Goal: Complete application form

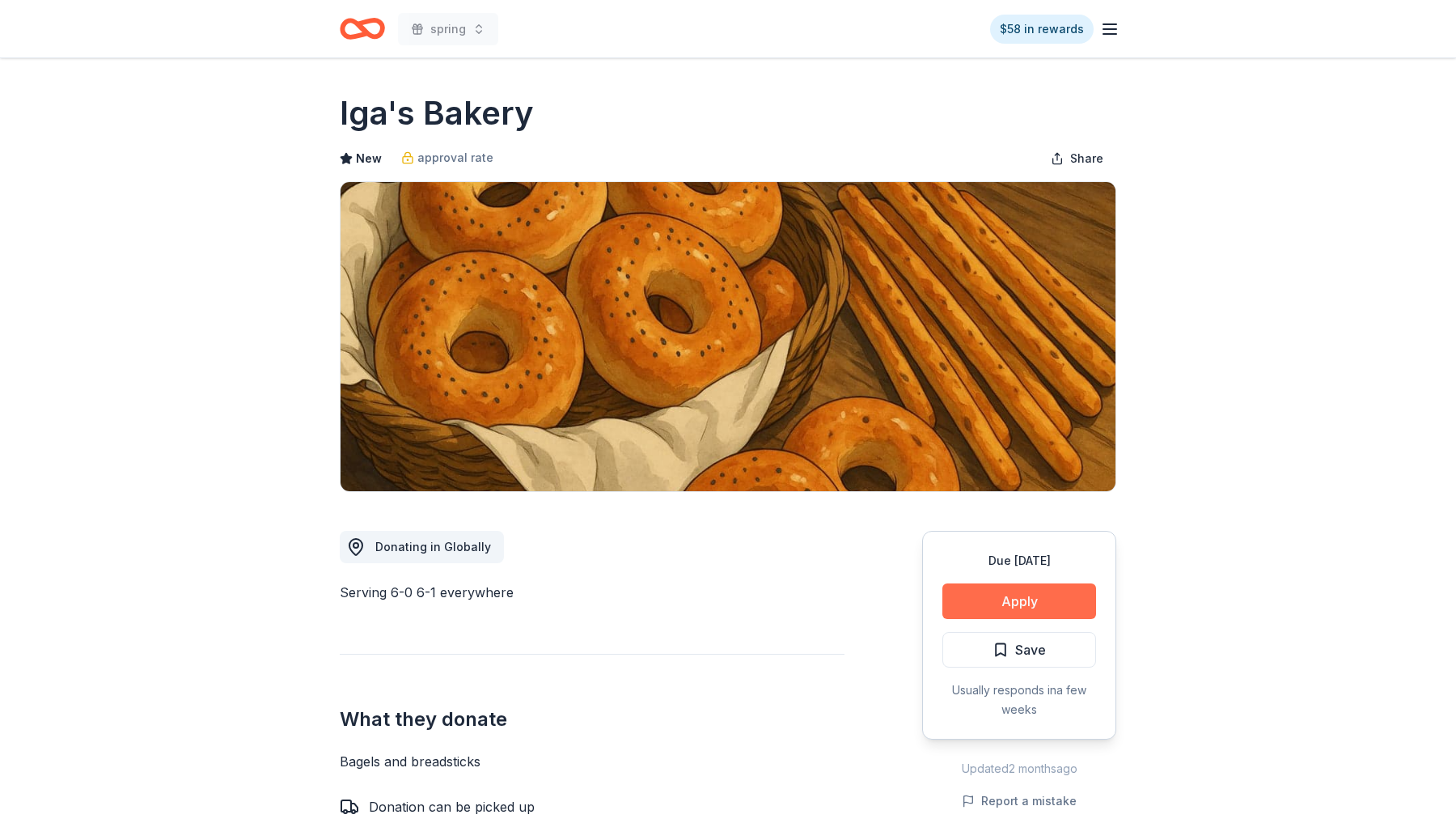
click at [1028, 590] on button "Apply" at bounding box center [1019, 601] width 154 height 35
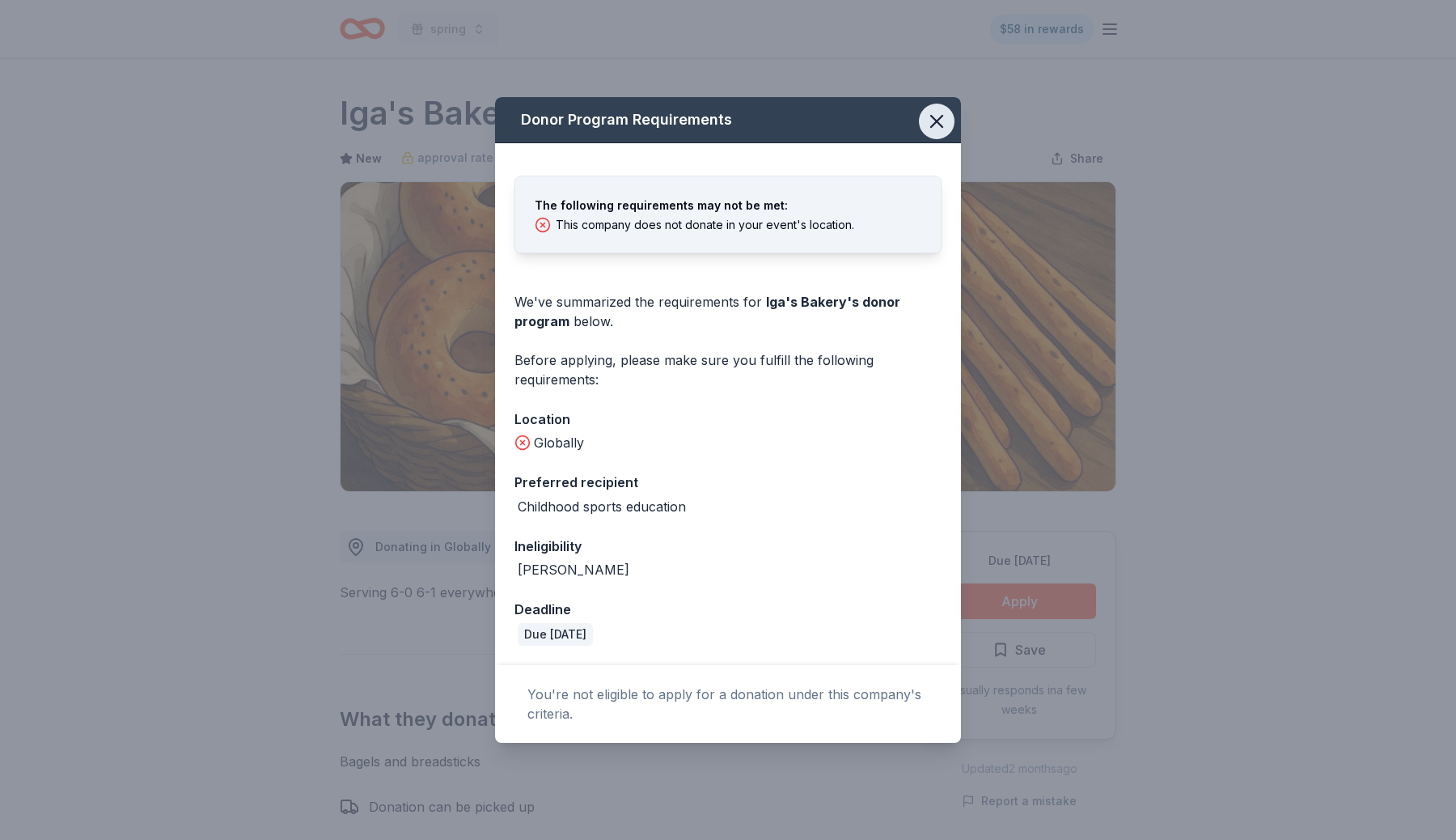
click at [930, 123] on icon "button" at bounding box center [937, 122] width 23 height 23
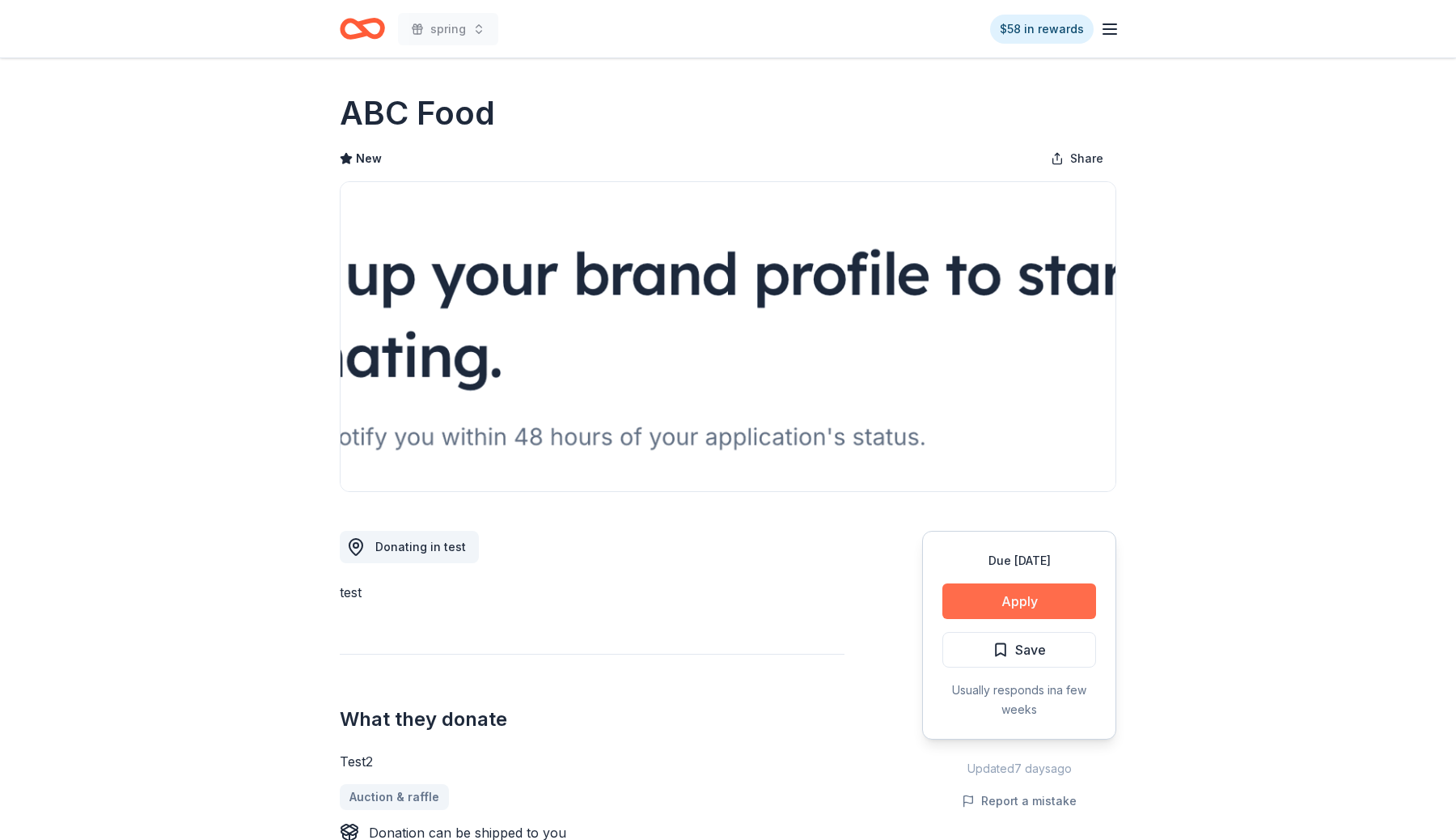
click at [1038, 591] on button "Apply" at bounding box center [1019, 601] width 154 height 35
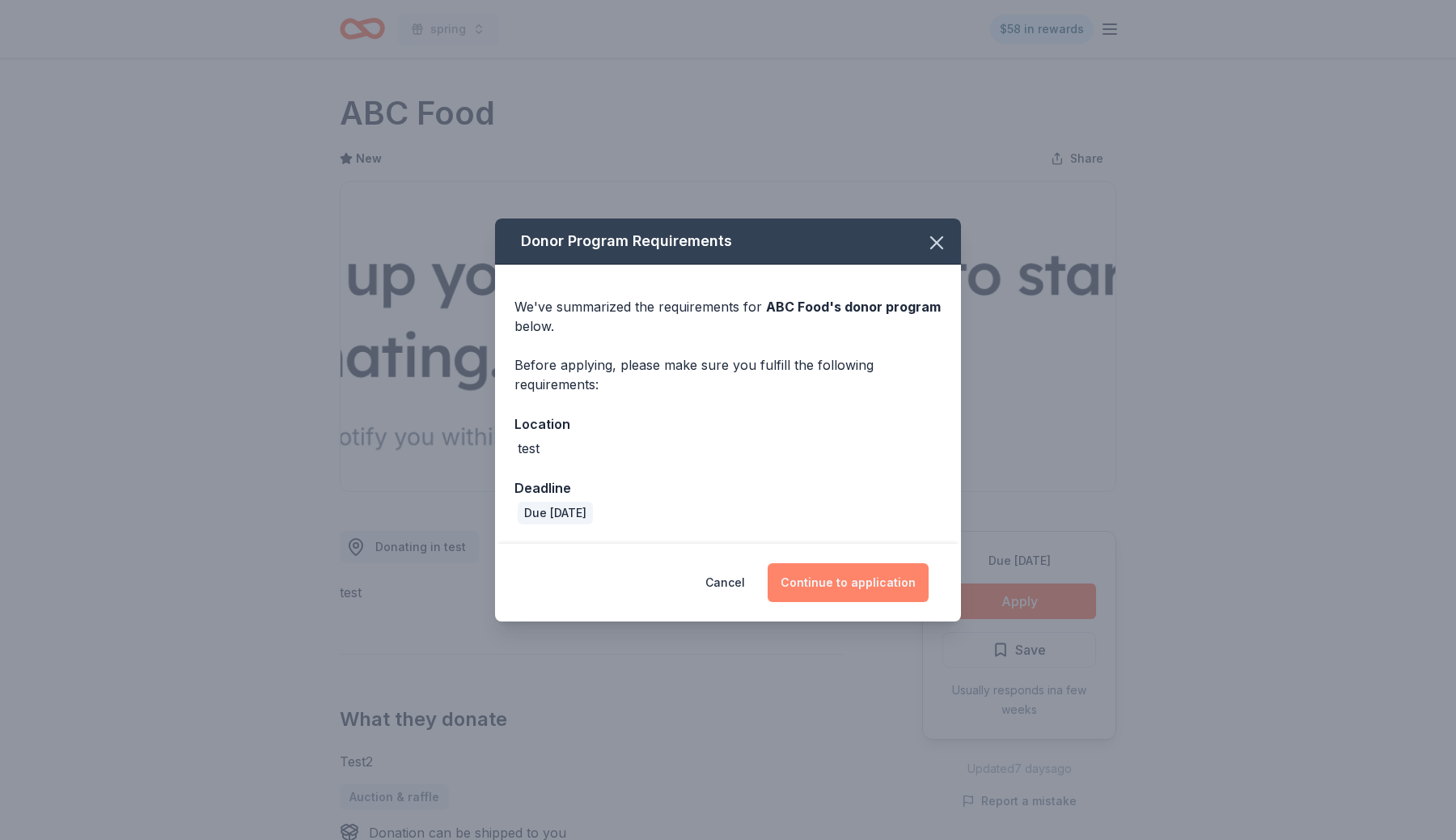
click at [850, 582] on button "Continue to application" at bounding box center [848, 582] width 161 height 39
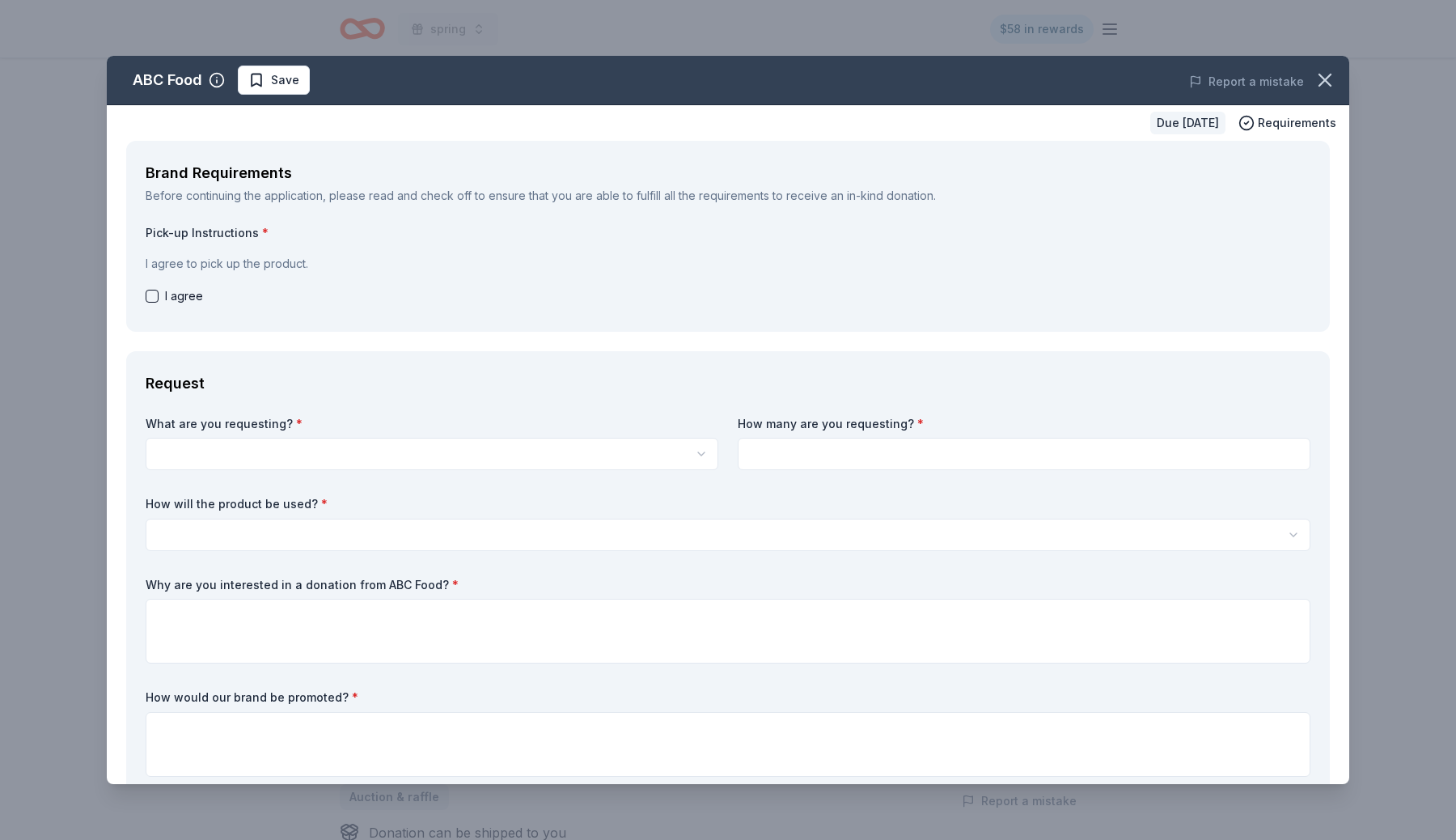
click at [587, 570] on div "What are you requesting? * test2 How many are you requesting? * How will the pr…" at bounding box center [727, 599] width 1164 height 367
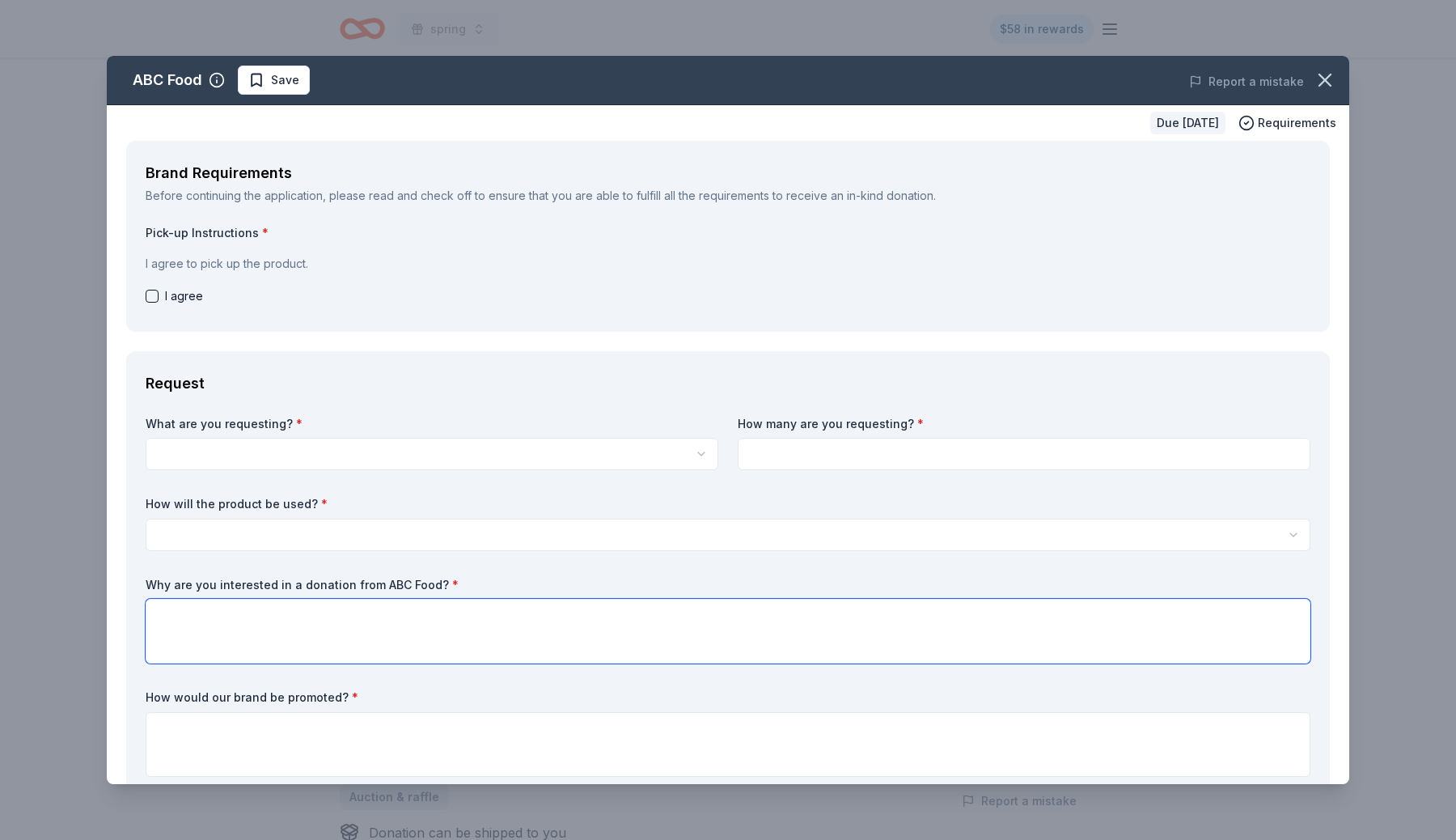
click at [587, 625] on textarea at bounding box center [727, 630] width 1164 height 65
type textarea "sdfkljadsflkjasdlkjf"
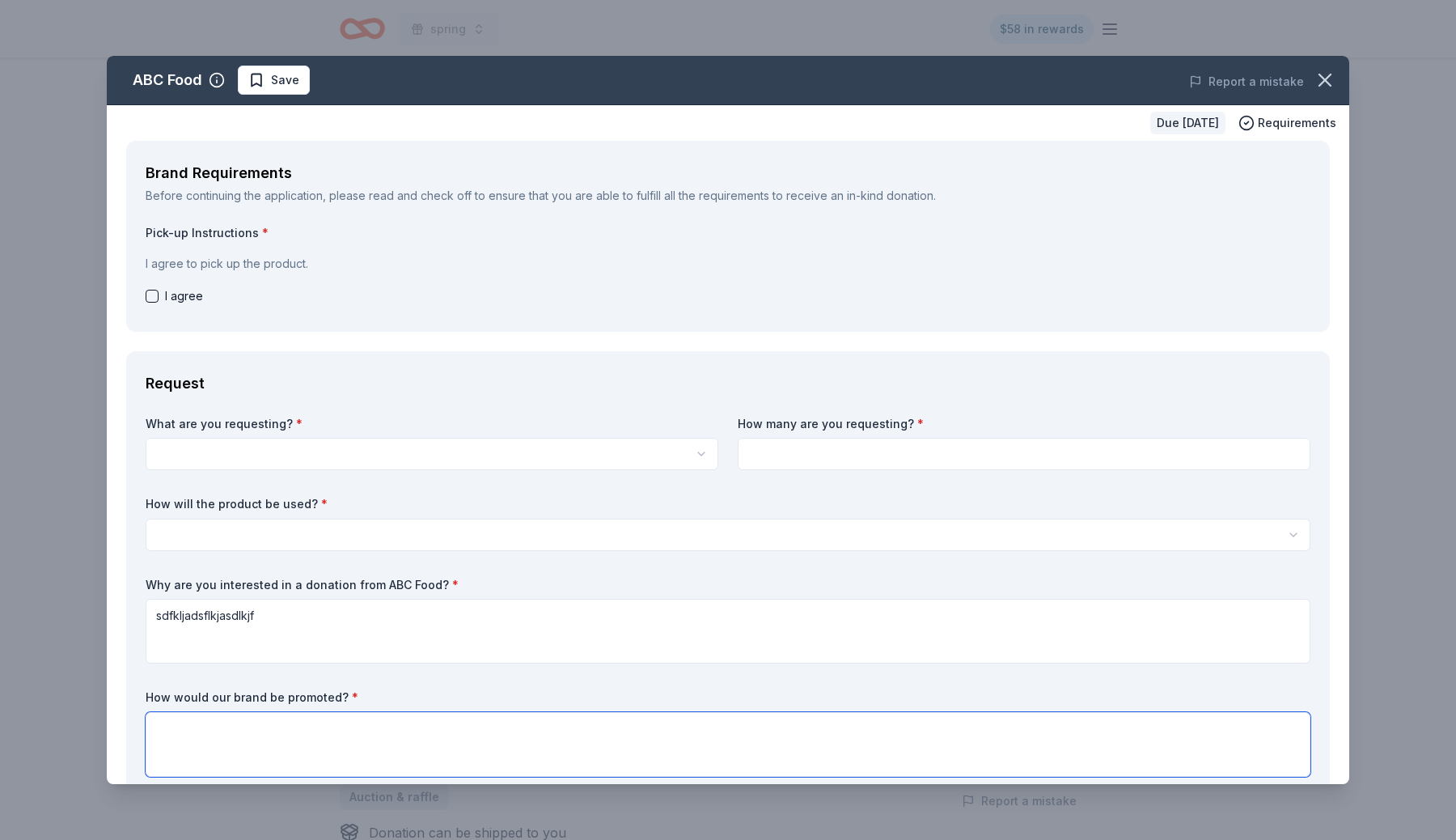
click at [523, 760] on textarea at bounding box center [727, 744] width 1164 height 65
type textarea "sldjflkjsdfkjadf"
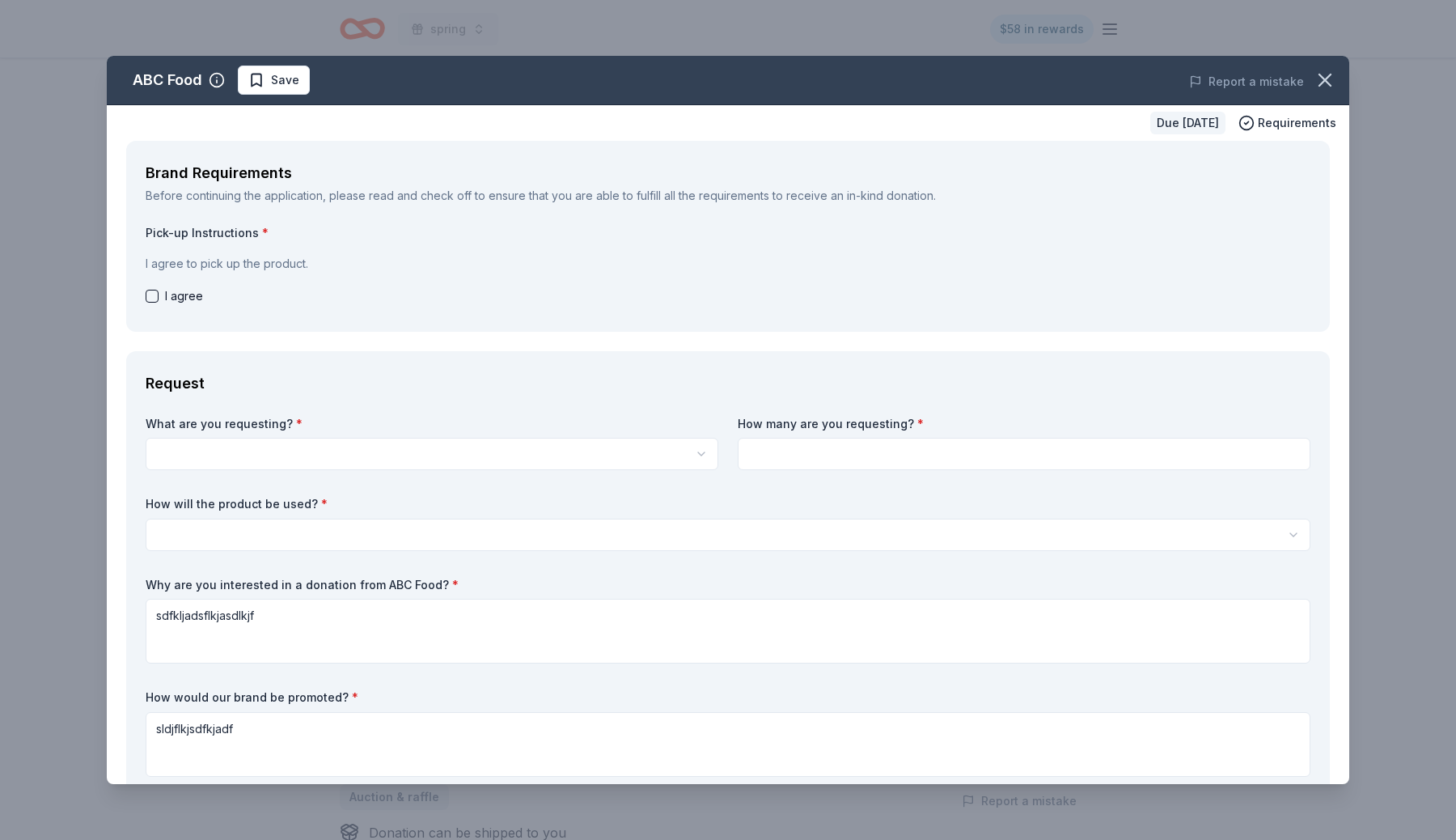
click at [1407, 176] on div "ABC Food Save Report a mistake Due [DATE] Requirements Brand Requirements Befor…" at bounding box center [728, 420] width 1456 height 840
